Goal: Task Accomplishment & Management: Manage account settings

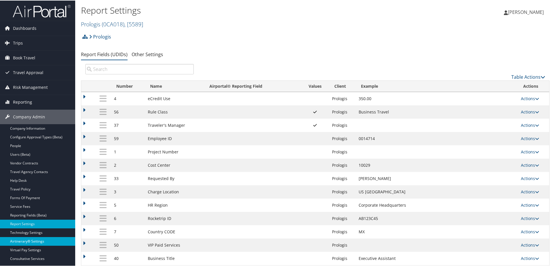
click at [34, 240] on link "Airtinerary® Settings" at bounding box center [37, 240] width 75 height 9
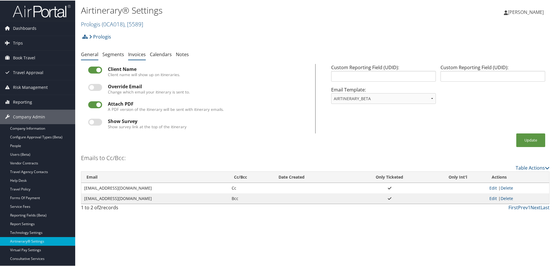
click at [134, 54] on link "Invoices" at bounding box center [137, 54] width 18 height 6
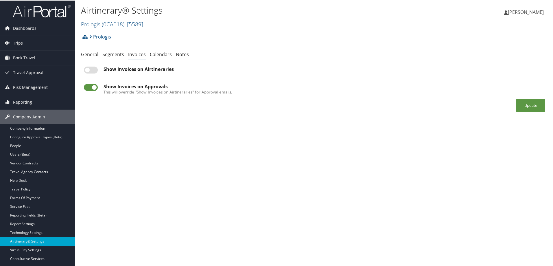
click at [90, 71] on label at bounding box center [91, 69] width 14 height 7
click at [90, 71] on input "checkbox" at bounding box center [89, 70] width 4 height 4
checkbox input "true"
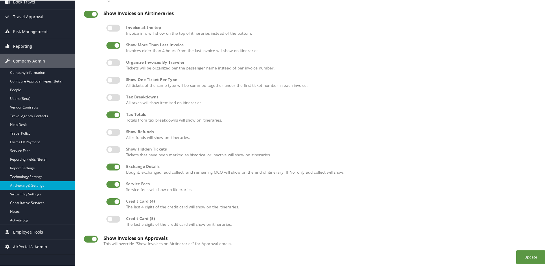
scroll to position [59, 0]
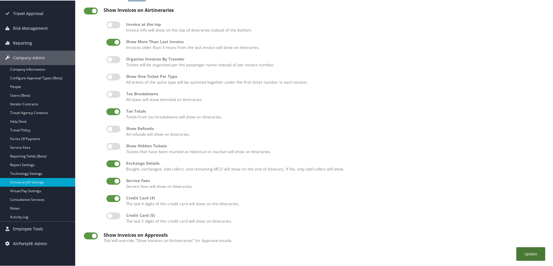
click at [521, 249] on button "Update" at bounding box center [530, 253] width 29 height 14
